Goal: Task Accomplishment & Management: Complete application form

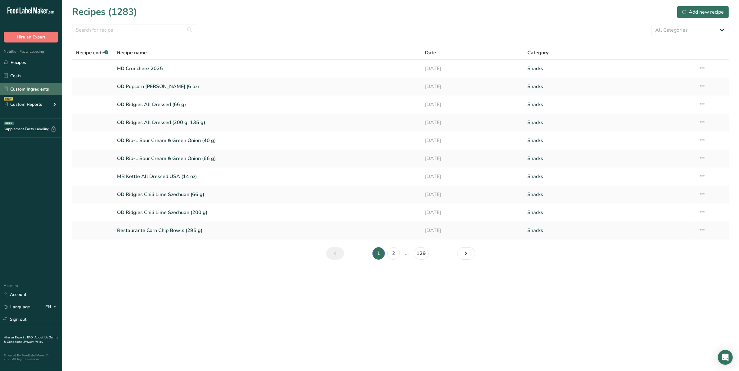
click at [32, 87] on link "Custom Ingredients" at bounding box center [31, 89] width 62 height 12
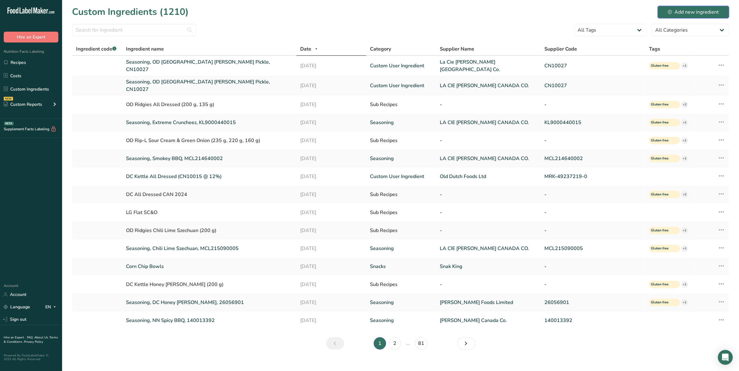
click at [674, 12] on div "Add new ingredient" at bounding box center [693, 11] width 51 height 7
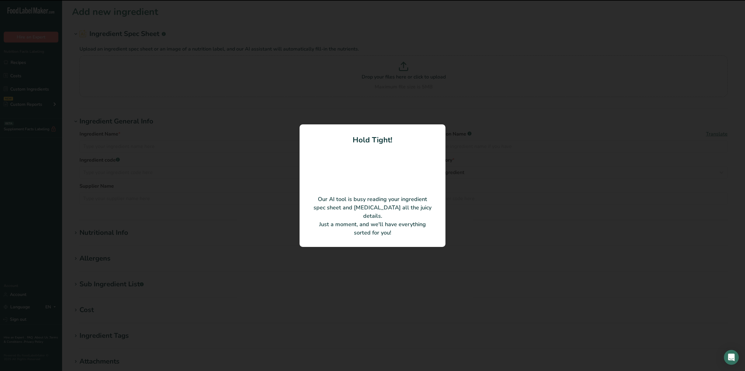
type input "SR CRM&ON RNG SEAS KOS NMSG III"
type input "[PERSON_NAME] Foods Limited"
type input "26051701"
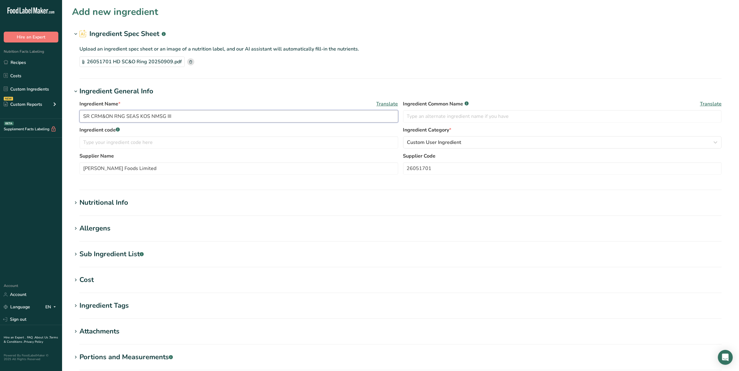
drag, startPoint x: 200, startPoint y: 119, endPoint x: 80, endPoint y: 112, distance: 120.6
click at [80, 112] on input "SR CRM&ON RNG SEAS KOS NMSG III" at bounding box center [238, 116] width 319 height 12
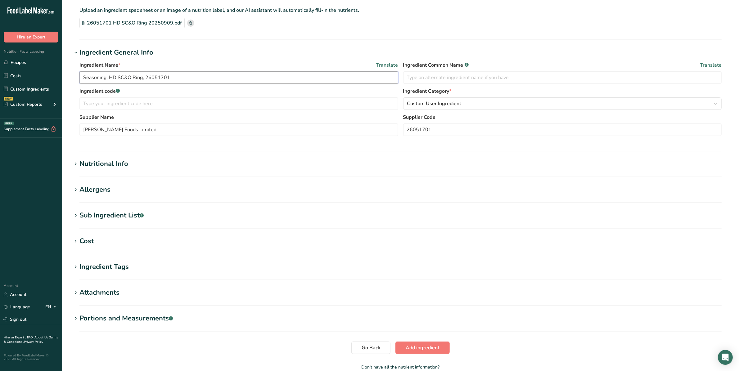
scroll to position [74, 0]
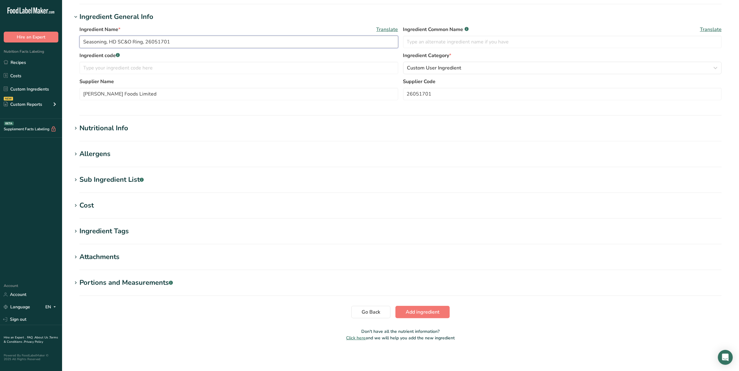
type input "Seasoning, HD SC&O Ring, 26051701"
click at [123, 129] on div "Nutritional Info" at bounding box center [103, 128] width 49 height 10
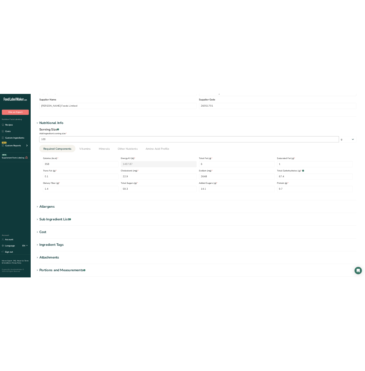
scroll to position [152, 0]
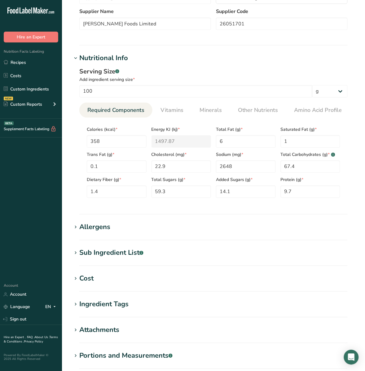
click at [293, 52] on section "Add new ingredient Ingredient Spec Sheet .a-a{fill:#347362;}.b-a{fill:#fff;} Up…" at bounding box center [213, 136] width 303 height 577
click at [184, 213] on section "Nutritional Info Serving Size .a-a{fill:#347362;}.b-a{fill:#fff;} Add ingredien…" at bounding box center [214, 134] width 284 height 162
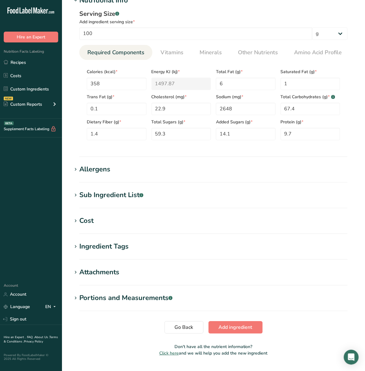
scroll to position [226, 0]
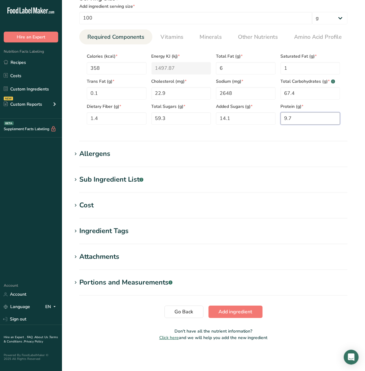
click at [312, 121] on input "9.7" at bounding box center [311, 119] width 60 height 12
click at [167, 34] on span "Vitamins" at bounding box center [172, 37] width 23 height 8
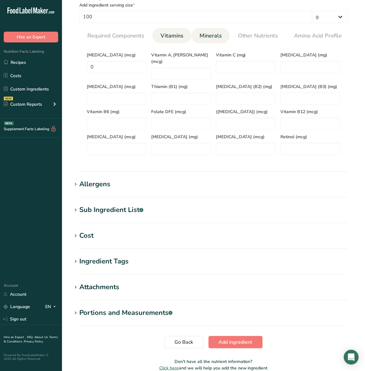
click at [224, 37] on li "Minerals" at bounding box center [211, 35] width 38 height 15
click at [216, 34] on span "Minerals" at bounding box center [211, 36] width 22 height 8
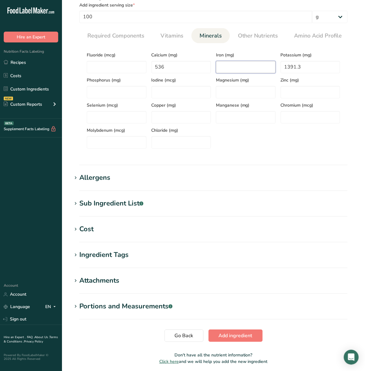
click at [237, 70] on input "number" at bounding box center [246, 67] width 60 height 12
type input "1.3"
click at [253, 37] on span "Other Nutrients" at bounding box center [258, 36] width 40 height 8
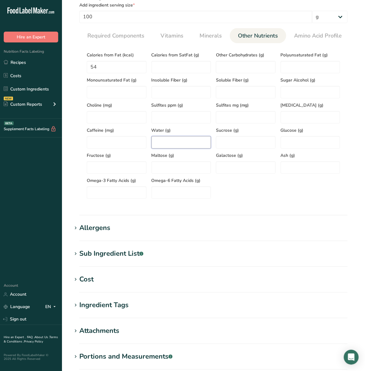
click at [165, 140] on input "number" at bounding box center [182, 143] width 60 height 12
type input "4"
click at [298, 168] on input "number" at bounding box center [311, 168] width 60 height 12
click at [149, 204] on section "Calories (kcal) * 358 Energy KJ (kj) * 1497.87 Total Fat (g) * 6 Saturated Fat …" at bounding box center [213, 123] width 269 height 161
click at [281, 164] on input "number" at bounding box center [311, 168] width 60 height 12
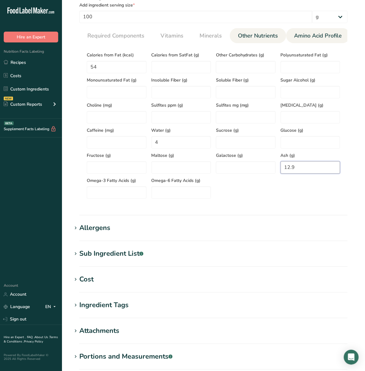
type input "12.9"
click at [332, 34] on span "Amino Acid Profile" at bounding box center [319, 36] width 48 height 8
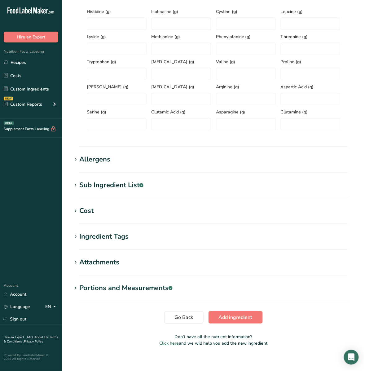
scroll to position [277, 0]
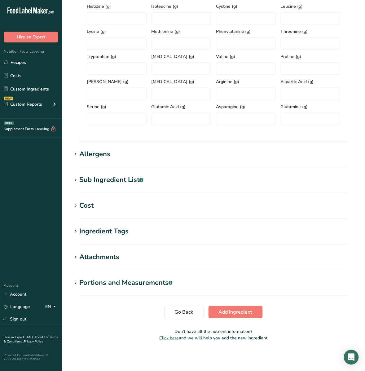
click at [100, 156] on div "Allergens" at bounding box center [94, 154] width 31 height 10
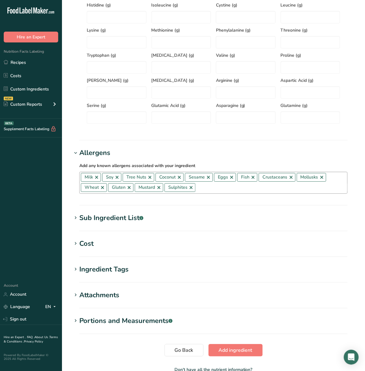
click at [119, 177] on link at bounding box center [117, 177] width 5 height 5
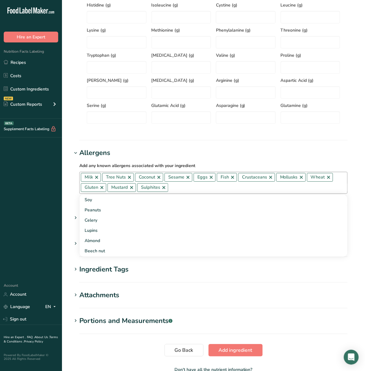
click at [131, 179] on link at bounding box center [129, 177] width 5 height 5
click at [126, 179] on link at bounding box center [126, 177] width 5 height 5
click at [125, 179] on link at bounding box center [125, 177] width 5 height 5
click at [120, 179] on link at bounding box center [120, 177] width 5 height 5
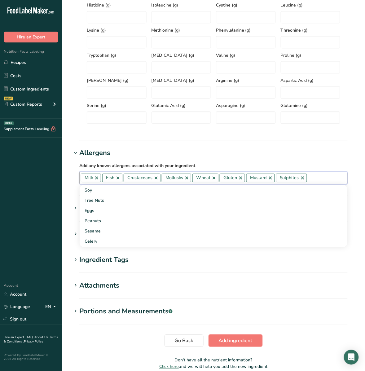
click at [118, 178] on link at bounding box center [118, 178] width 5 height 5
click at [134, 178] on link at bounding box center [134, 178] width 5 height 5
click at [128, 179] on link at bounding box center [127, 178] width 5 height 5
click at [124, 179] on link at bounding box center [124, 178] width 5 height 5
click at [123, 179] on link at bounding box center [123, 178] width 5 height 5
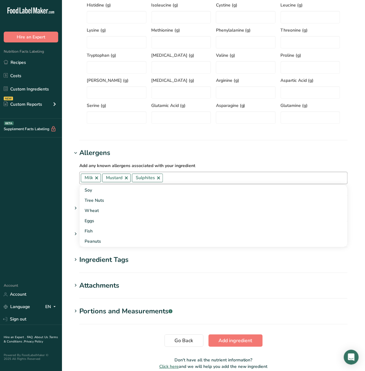
click at [126, 179] on link at bounding box center [126, 178] width 5 height 5
click at [129, 179] on link at bounding box center [129, 178] width 5 height 5
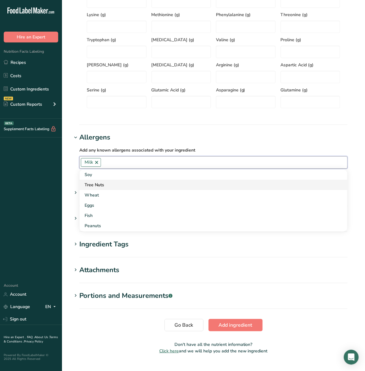
scroll to position [307, 0]
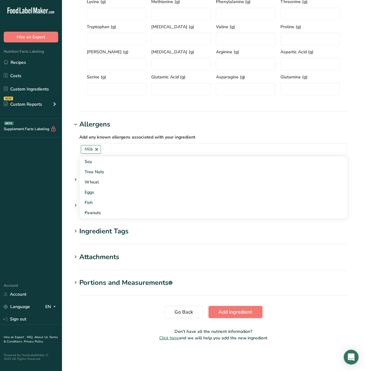
click at [243, 112] on section "Add new ingredient Ingredient Spec Sheet .a-a{fill:#347362;}.b-a{fill:#fff;} Up…" at bounding box center [213, 23] width 303 height 657
click at [133, 178] on div "Sub Ingredient List .a-a{fill:#347362;}.b-a{fill:#fff;}" at bounding box center [111, 180] width 64 height 10
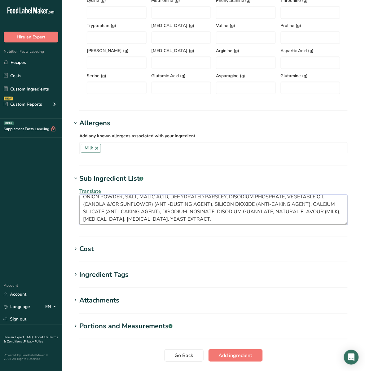
scroll to position [15, 0]
drag, startPoint x: 82, startPoint y: 204, endPoint x: 381, endPoint y: 230, distance: 299.6
click at [365, 230] on html ".a-20{fill:#fff;} Hire an Expert Nutrition Facts Labeling Recipes Costs Custom …" at bounding box center [182, 53] width 365 height 721
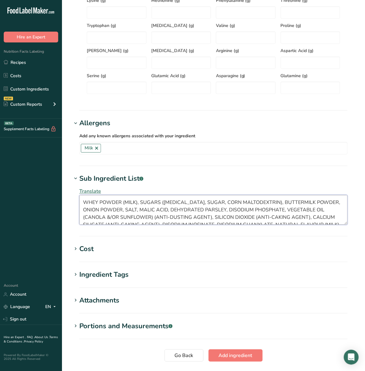
click at [79, 208] on textarea "WHEY POWDER (MILK), SUGARS ([MEDICAL_DATA], SUGAR, CORN MALTODEXTRIN), BUTTERMI…" at bounding box center [213, 210] width 269 height 30
paste textarea "Modified milk ingredients, Sugars ([MEDICAL_DATA], sugar, corn maltodextrin), O…"
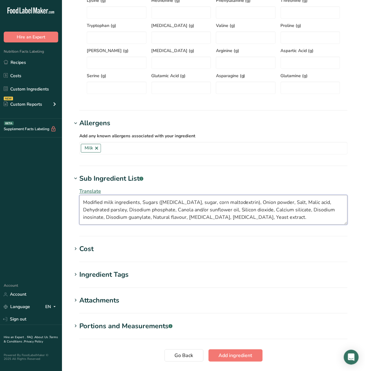
type textarea "Modified milk ingredients, Sugars ([MEDICAL_DATA], sugar, corn maltodextrin), O…"
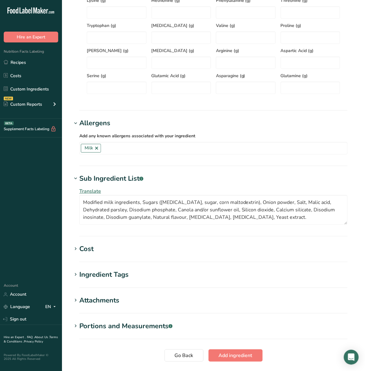
click at [102, 345] on section "Add new ingredient Ingredient Spec Sheet .a-a{fill:#347362;}.b-a{fill:#fff;} Up…" at bounding box center [213, 44] width 303 height 702
click at [82, 192] on span "Translate" at bounding box center [90, 191] width 22 height 7
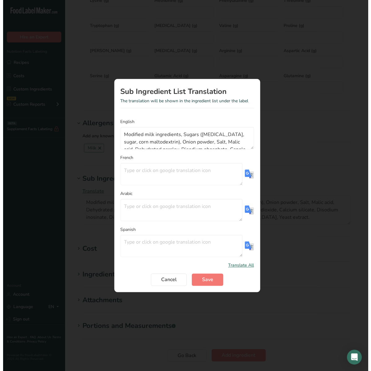
scroll to position [305, 0]
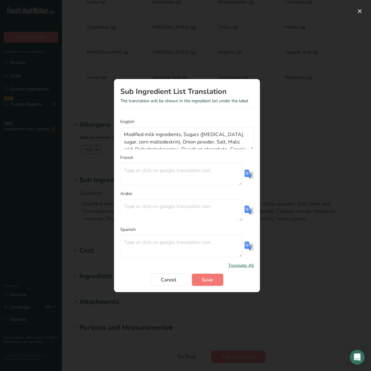
click at [251, 176] on img "Translation Modal" at bounding box center [249, 174] width 9 height 9
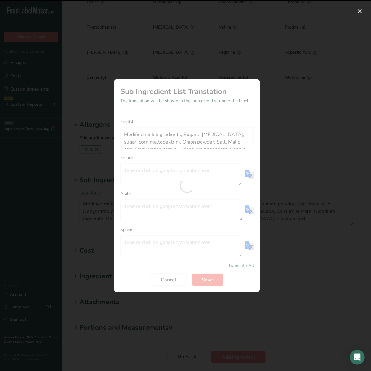
type textarea "Substances laitières modifiées, Sucres ([MEDICAL_DATA], sucre, maltodextrine de…"
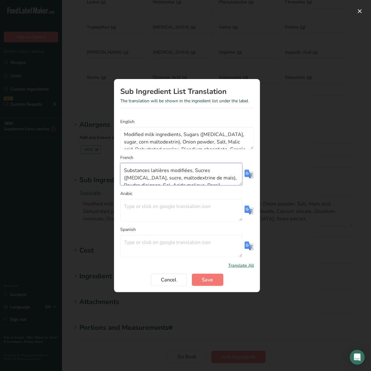
scroll to position [44, 0]
drag, startPoint x: 123, startPoint y: 170, endPoint x: 191, endPoint y: 190, distance: 70.3
click at [191, 190] on form "English Modified milk ingredients, Sugars ([MEDICAL_DATA], sugar, corn maltodex…" at bounding box center [187, 203] width 134 height 168
